Goal: Transaction & Acquisition: Obtain resource

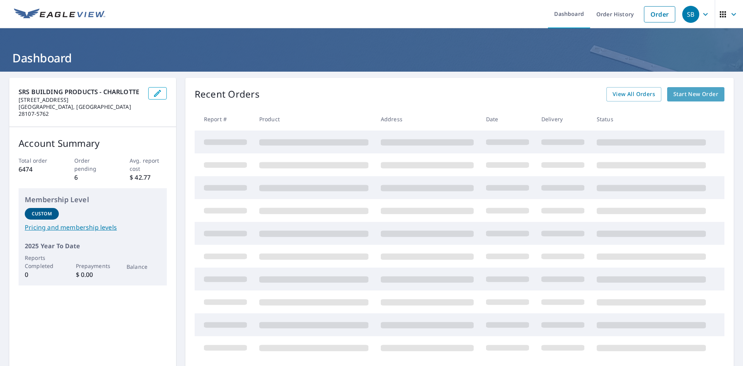
click at [692, 95] on span "Start New Order" at bounding box center [695, 94] width 45 height 10
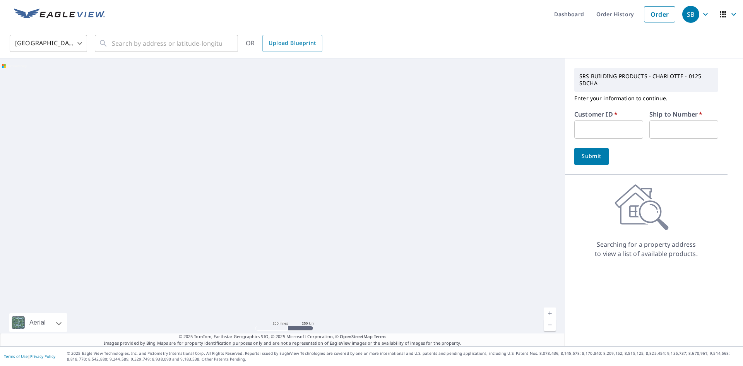
click at [609, 130] on input "text" at bounding box center [608, 129] width 69 height 18
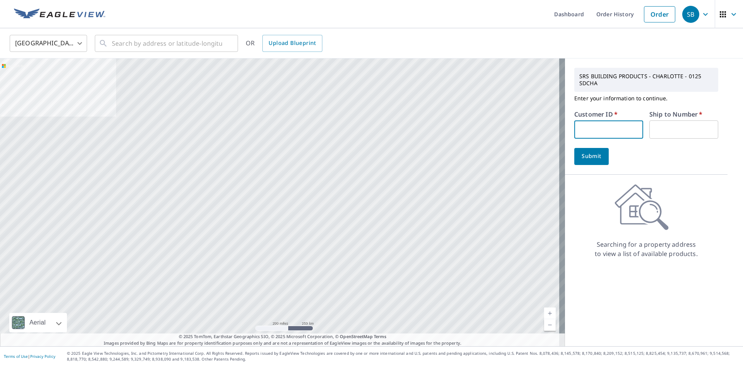
type input "IMS125"
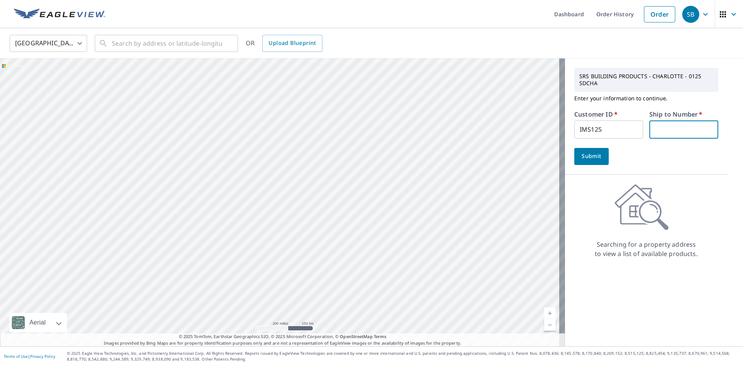
click at [671, 125] on input "text" at bounding box center [683, 129] width 69 height 18
type input "1"
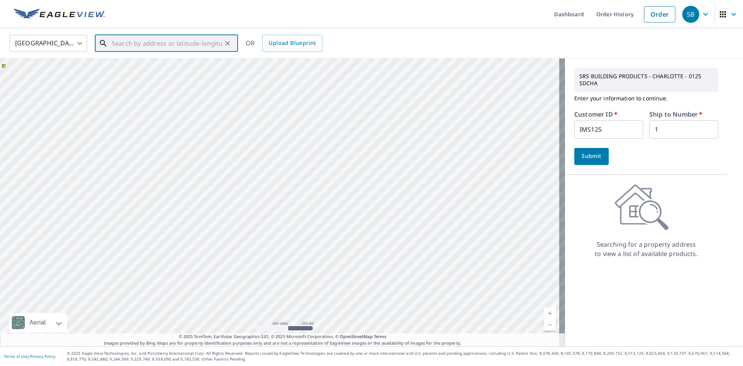
click at [193, 40] on input "text" at bounding box center [167, 43] width 110 height 22
paste input "[STREET_ADDRESS]"
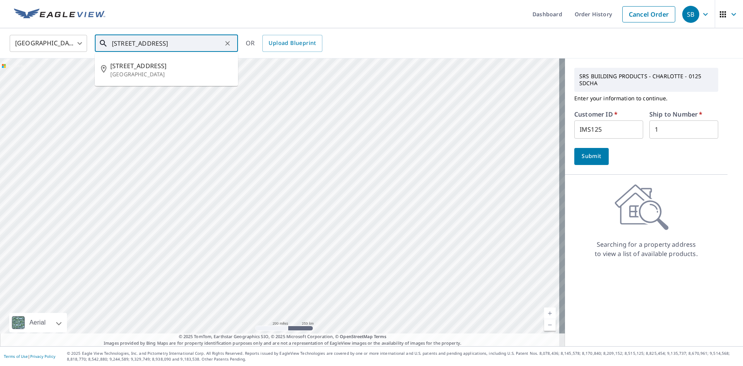
type input "[STREET_ADDRESS]"
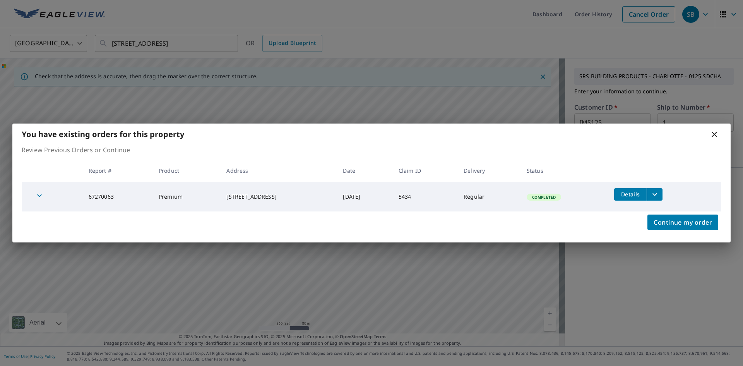
click at [590, 152] on p "Review Previous Orders or Continue" at bounding box center [371, 149] width 699 height 9
click at [674, 221] on span "Continue my order" at bounding box center [682, 222] width 58 height 11
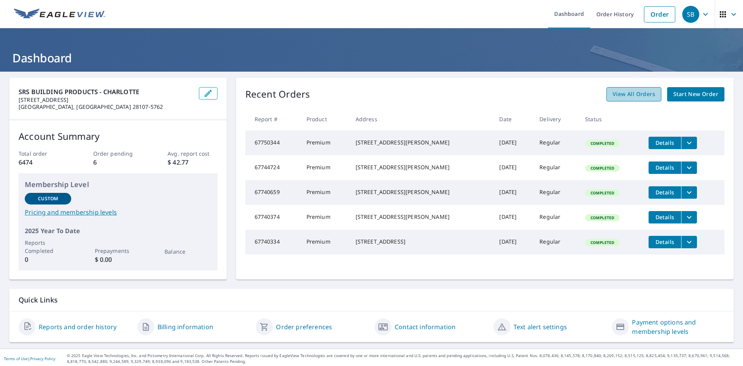
click at [643, 94] on span "View All Orders" at bounding box center [633, 94] width 43 height 10
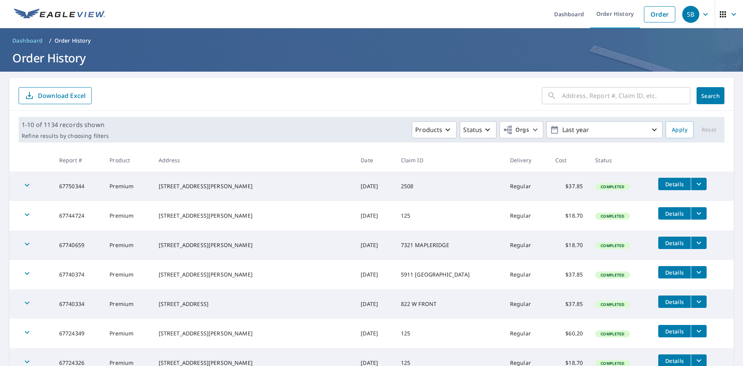
click at [585, 84] on div "​ Search Download Excel" at bounding box center [371, 94] width 724 height 33
click at [600, 96] on input "text" at bounding box center [626, 96] width 128 height 22
type input "5434"
click button "Search" at bounding box center [710, 95] width 28 height 17
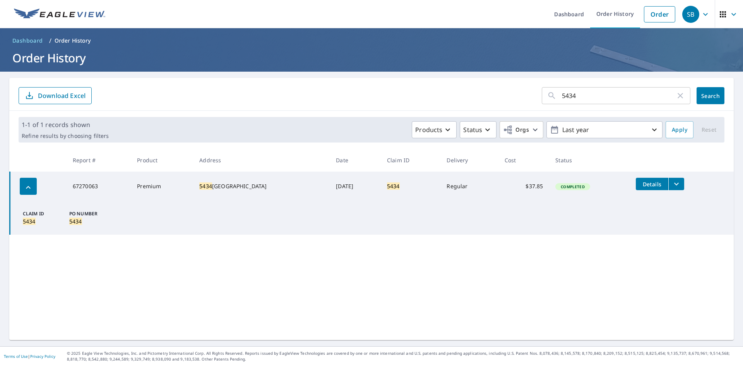
click at [672, 184] on icon "filesDropdownBtn-67270063" at bounding box center [676, 183] width 9 height 9
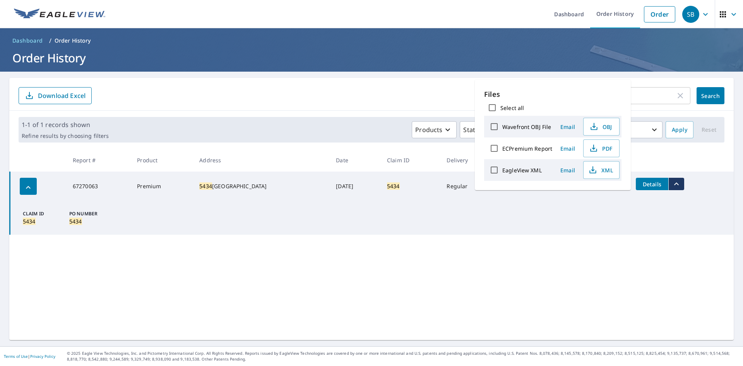
click at [566, 148] on span "Email" at bounding box center [567, 148] width 19 height 7
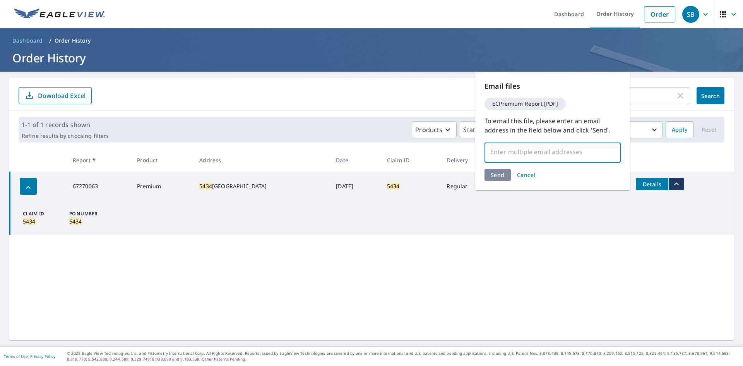
click at [565, 152] on input "text" at bounding box center [547, 151] width 118 height 15
type input "[PERSON_NAME][EMAIL_ADDRESS][DOMAIN_NAME]"
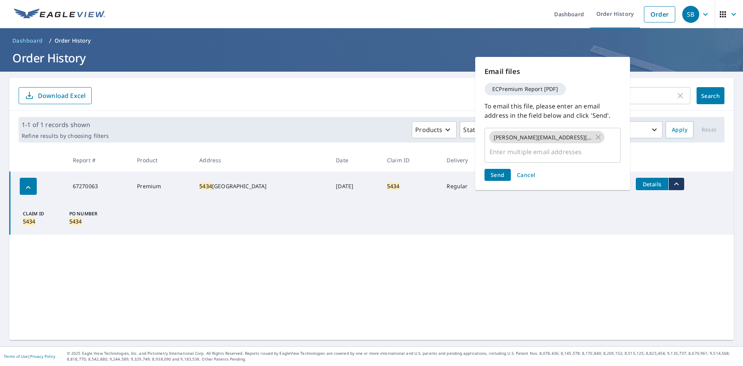
click at [494, 175] on div "Send Cancel" at bounding box center [552, 175] width 136 height 12
click at [494, 176] on span "Send" at bounding box center [498, 174] width 14 height 7
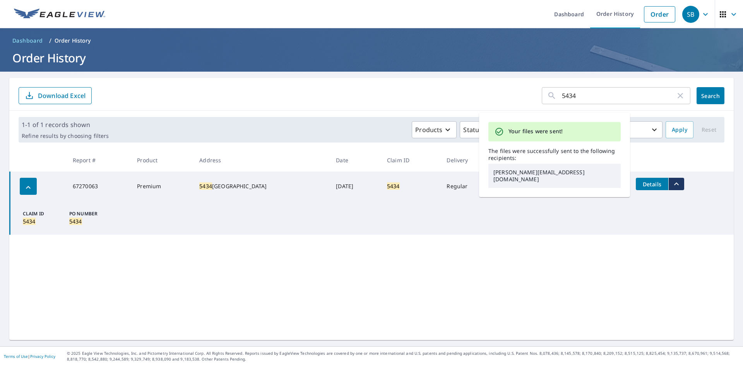
click at [602, 229] on td "Claim ID 5434 PO Number 5434" at bounding box center [372, 218] width 724 height 34
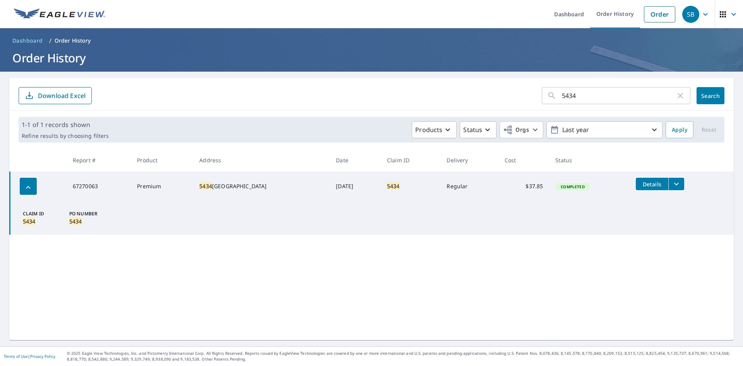
click at [675, 186] on icon "filesDropdownBtn-67270063" at bounding box center [676, 183] width 9 height 9
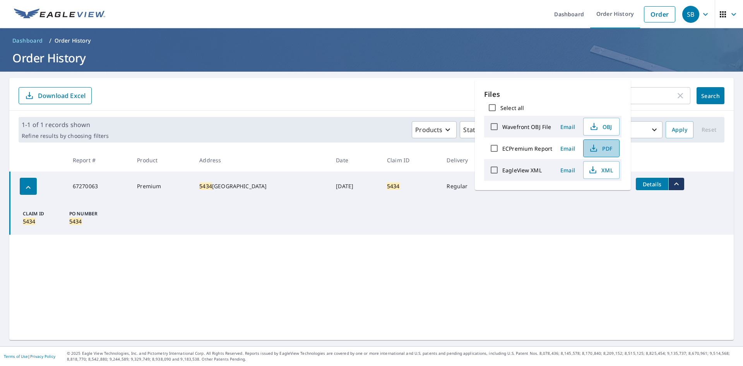
click at [608, 142] on button "PDF" at bounding box center [601, 148] width 36 height 18
